Goal: Transaction & Acquisition: Obtain resource

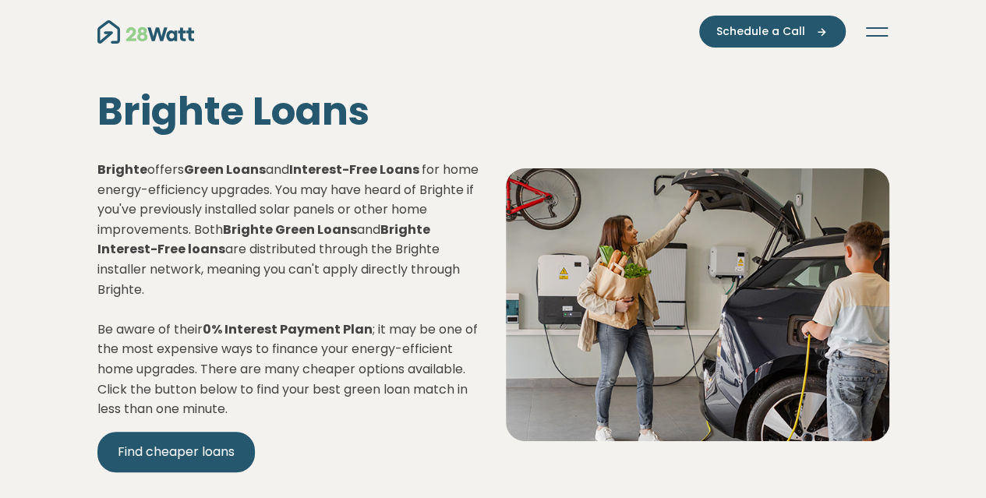
click at [867, 21] on nav "Green home loans Get started Learn more Use case Products Green personal loans …" at bounding box center [493, 32] width 792 height 32
click at [880, 31] on button "Toggle navigation" at bounding box center [876, 32] width 25 height 16
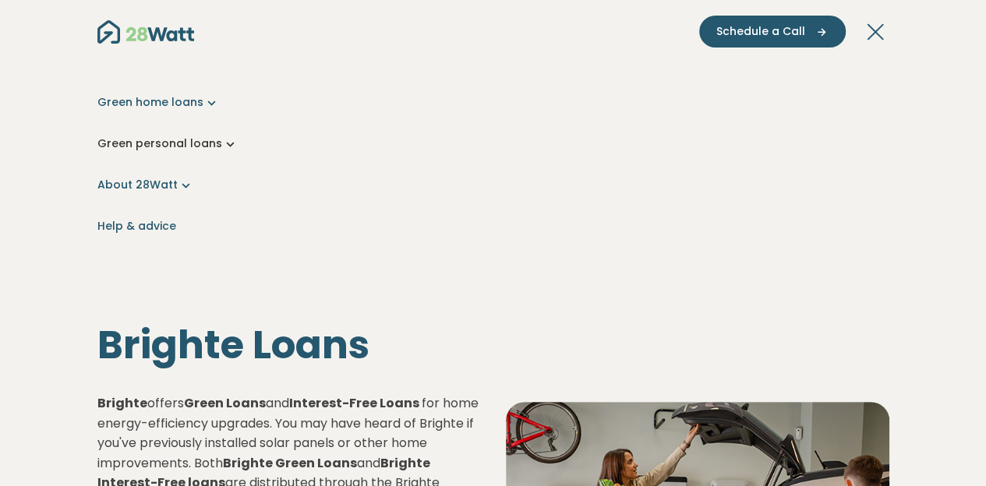
click at [200, 139] on link "Green personal loans" at bounding box center [493, 144] width 792 height 16
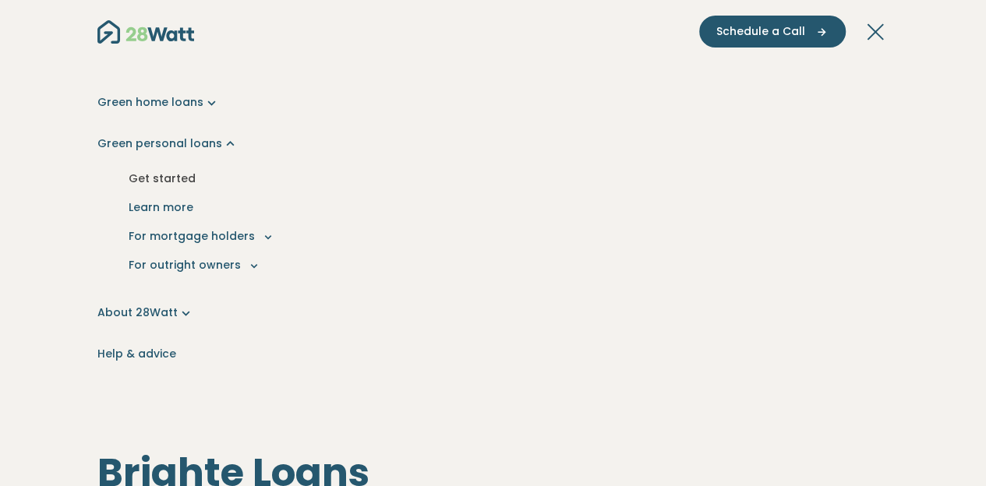
click at [168, 178] on link "Get started" at bounding box center [493, 178] width 767 height 29
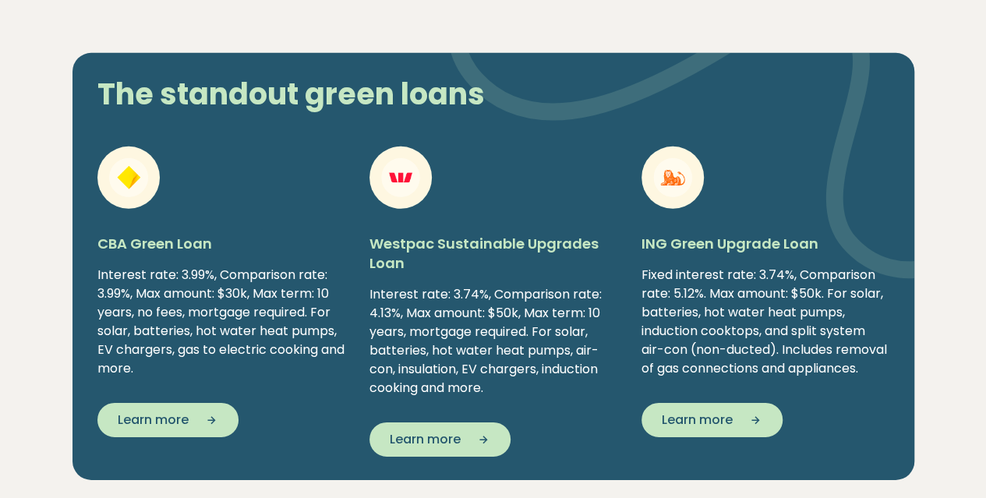
scroll to position [2338, 0]
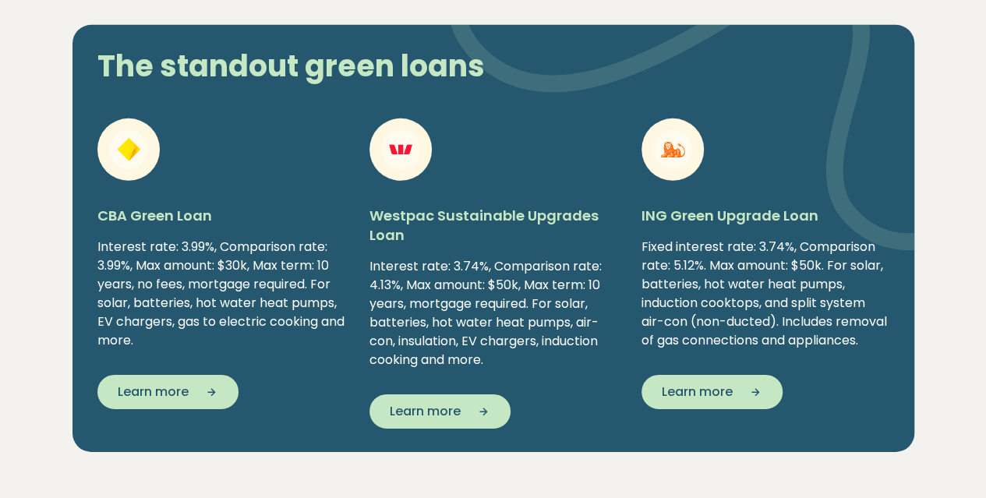
click at [477, 219] on img at bounding box center [681, 138] width 468 height 312
drag, startPoint x: 176, startPoint y: 391, endPoint x: 532, endPoint y: 247, distance: 384.0
click at [532, 247] on img at bounding box center [681, 138] width 468 height 312
click at [189, 386] on button "Learn more" at bounding box center [167, 392] width 141 height 34
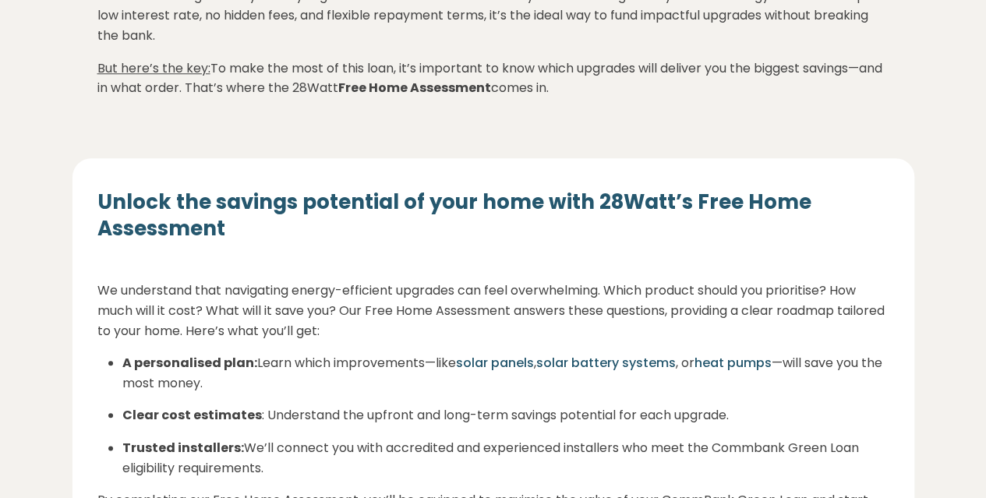
scroll to position [779, 0]
